Goal: Information Seeking & Learning: Learn about a topic

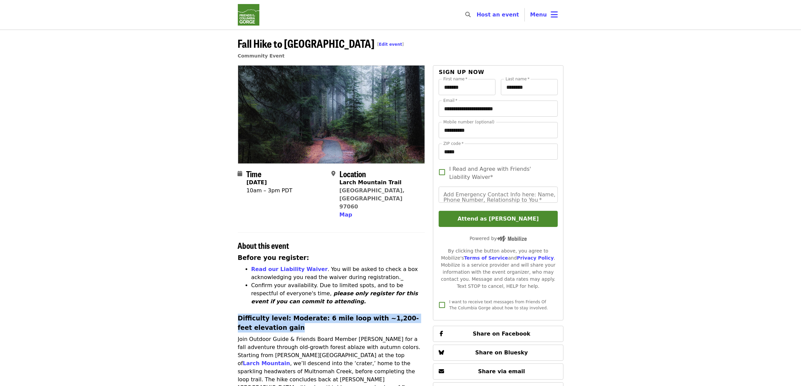
drag, startPoint x: 285, startPoint y: 313, endPoint x: 234, endPoint y: 304, distance: 51.0
click at [234, 304] on div "Time [DATE] 10am – 3pm PDT Location [GEOGRAPHIC_DATA] Map About this event Befo…" at bounding box center [400, 365] width 336 height 600
copy h3 "Difficulty level: Moderate: 6 mile loop with ~1,200-feet elevation gain"
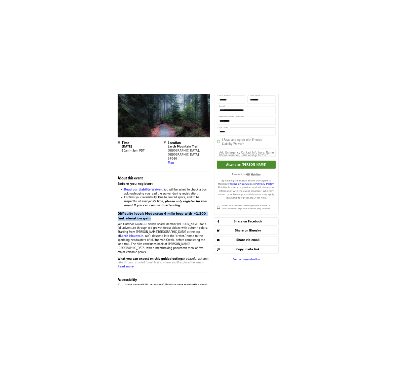
scroll to position [84, 0]
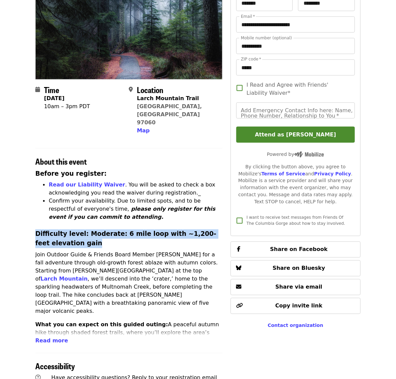
click at [84, 230] on h3 "Difficulty level: Moderate: 6 mile loop with ~1,200-feet elevation gain" at bounding box center [128, 239] width 187 height 19
drag, startPoint x: 82, startPoint y: 219, endPoint x: 92, endPoint y: 226, distance: 12.3
click at [92, 230] on h3 "Difficulty level: Moderate: 6 mile loop with ~1,200-feet elevation gain" at bounding box center [128, 239] width 187 height 19
copy h3 "Moderate: 6 mile loop with ~1,200-feet elevation gain"
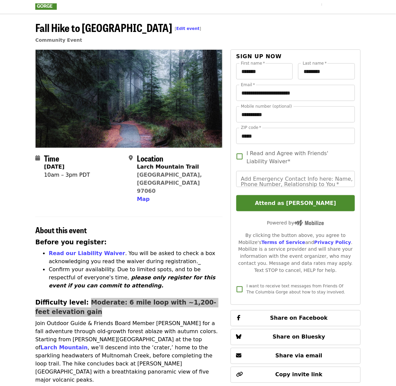
scroll to position [0, 0]
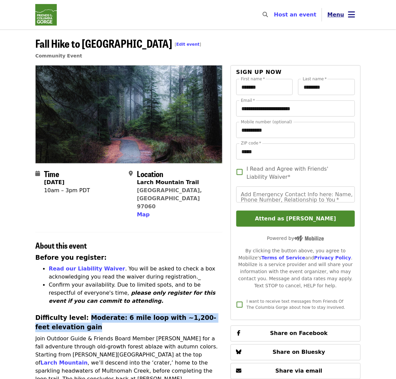
click at [351, 10] on icon "bars icon" at bounding box center [352, 15] width 7 height 10
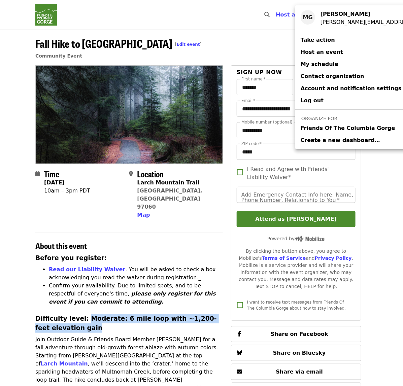
click at [323, 128] on span "Friends Of The Columbia Gorge" at bounding box center [347, 128] width 95 height 8
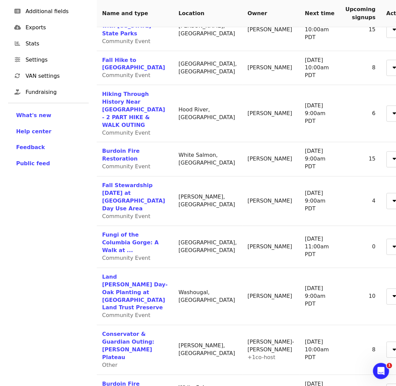
scroll to position [168, 0]
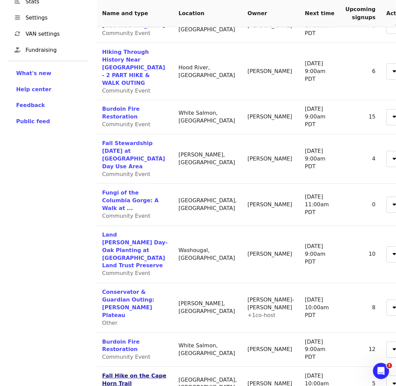
click at [125, 373] on link "Fall Hike on the Cape Horn Trail" at bounding box center [134, 380] width 64 height 14
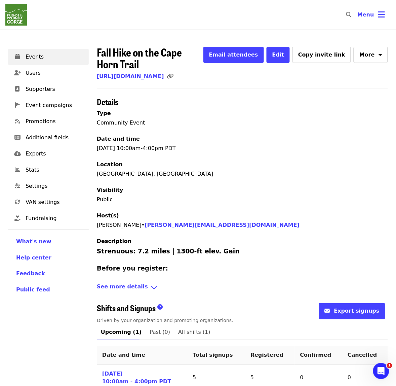
click at [151, 288] on icon "angle-down icon" at bounding box center [154, 288] width 7 height 10
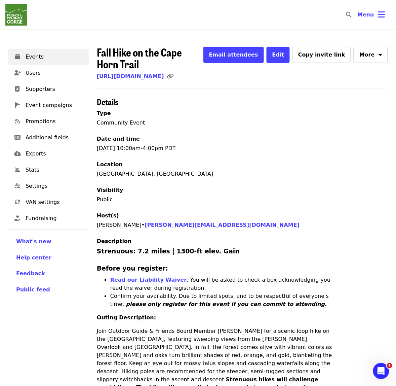
click at [228, 252] on h3 "Strenuous: 7.2 miles | 1300-ft elev. Gain" at bounding box center [214, 251] width 235 height 9
drag, startPoint x: 219, startPoint y: 251, endPoint x: 96, endPoint y: 249, distance: 123.1
copy h3 "Strenuous: 7.2 miles | 1300-ft elev. Gain"
click at [51, 61] on link "Events" at bounding box center [48, 57] width 81 height 16
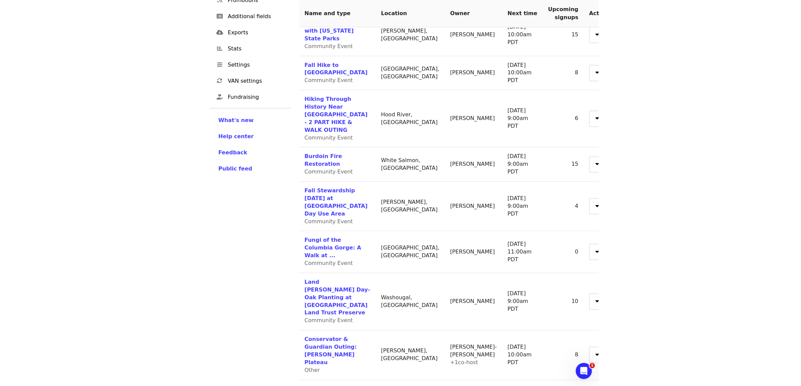
scroll to position [36, 0]
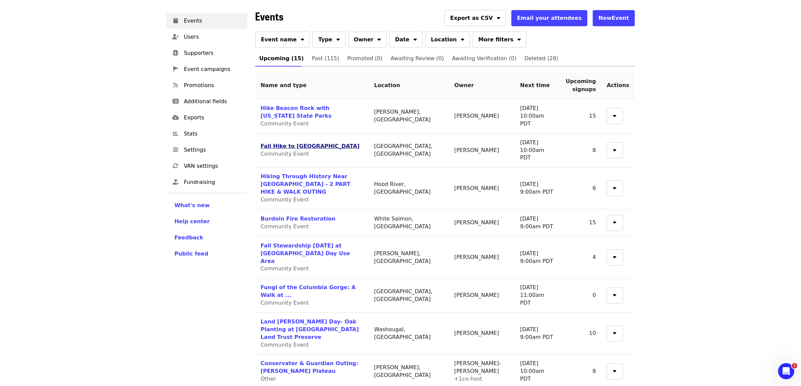
click at [316, 143] on link "Fall Hike to [GEOGRAPHIC_DATA]" at bounding box center [310, 146] width 99 height 6
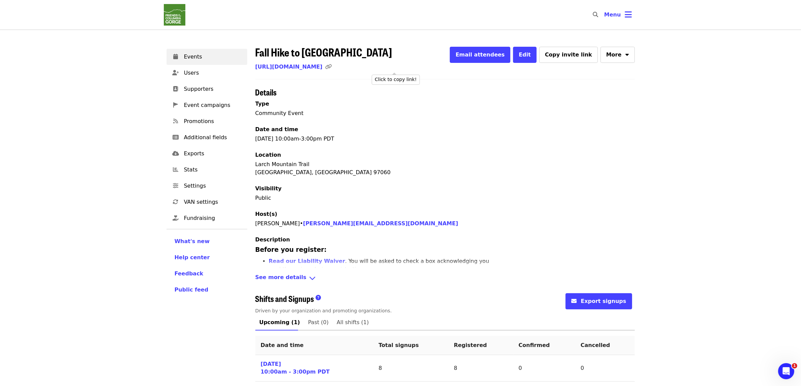
click at [332, 66] on icon "link icon" at bounding box center [328, 67] width 7 height 6
click at [228, 56] on span "Events" at bounding box center [213, 57] width 58 height 8
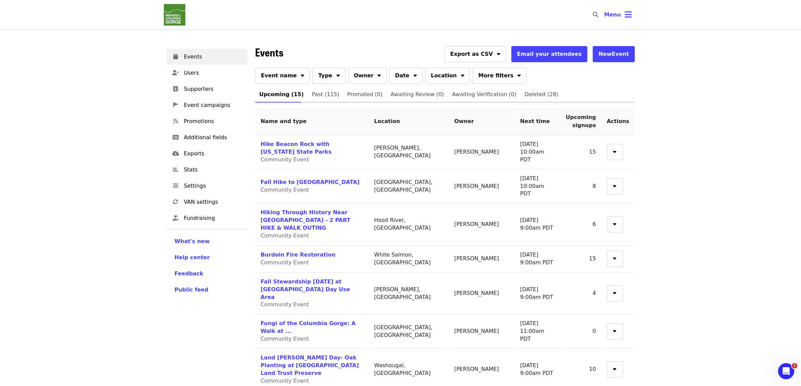
drag, startPoint x: 308, startPoint y: 304, endPoint x: 254, endPoint y: 354, distance: 73.1
click at [254, 354] on div "Events Export as CSV Email your attendees New Event Event name Type Owner Date …" at bounding box center [445, 348] width 388 height 612
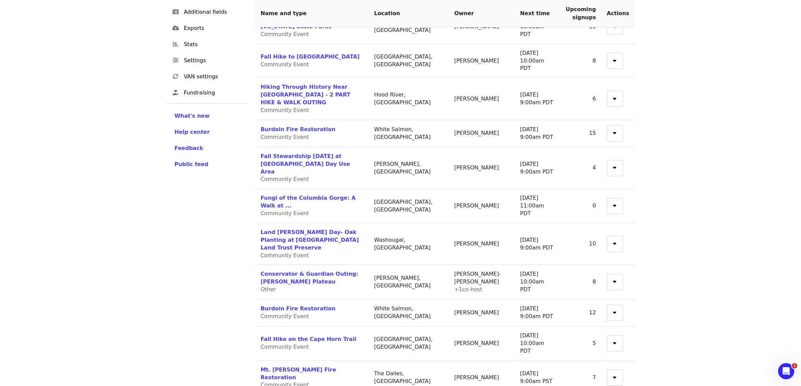
scroll to position [126, 0]
click at [281, 335] on link "Fall Hike on the Cape Horn Trail" at bounding box center [309, 338] width 96 height 6
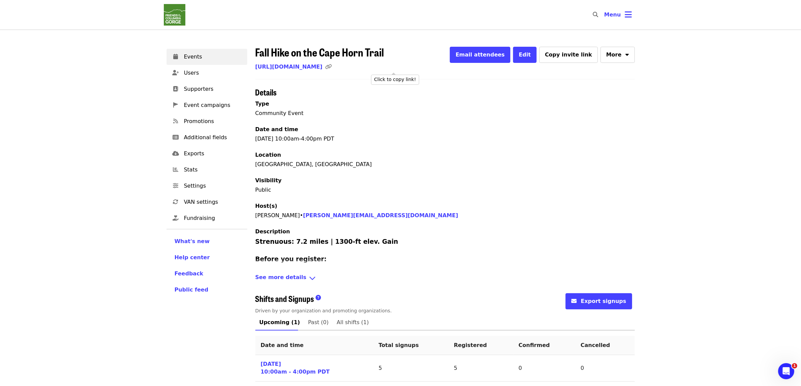
click at [336, 64] on icon at bounding box center [330, 67] width 11 height 6
